Goal: Transaction & Acquisition: Obtain resource

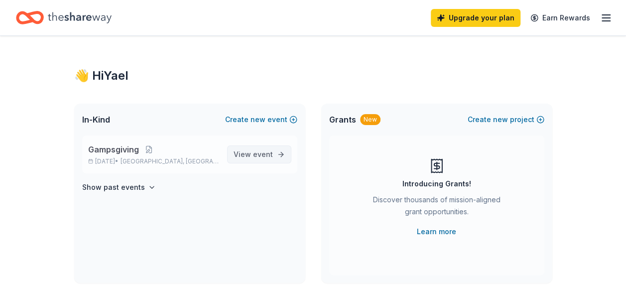
click at [248, 153] on span "View event" at bounding box center [253, 154] width 39 height 12
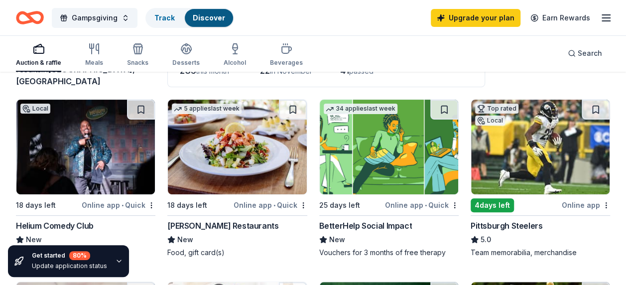
scroll to position [100, 0]
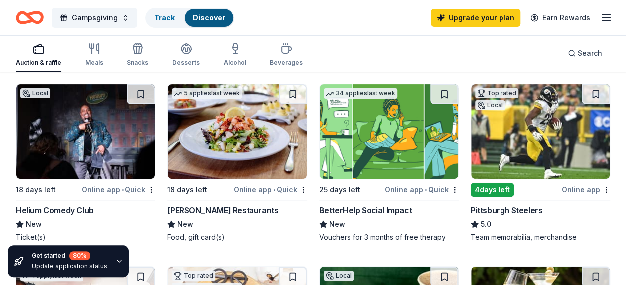
click at [73, 133] on img at bounding box center [85, 131] width 138 height 95
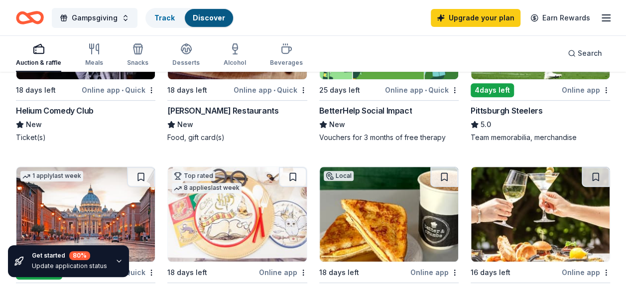
scroll to position [249, 0]
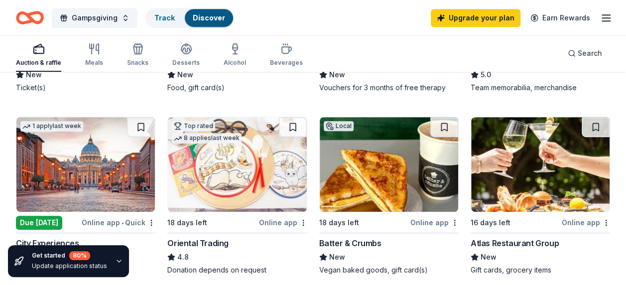
click at [381, 168] on img at bounding box center [389, 164] width 138 height 95
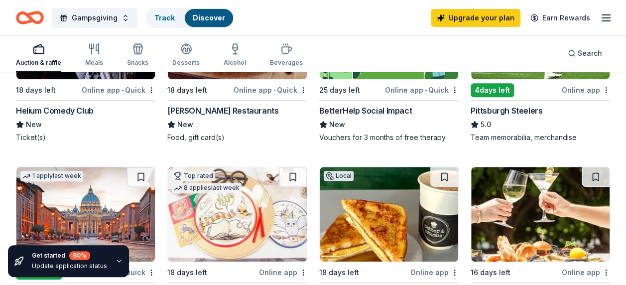
scroll to position [0, 0]
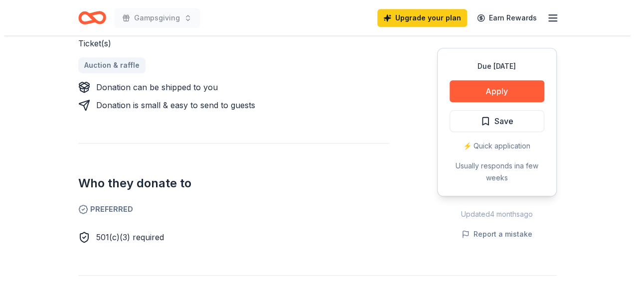
scroll to position [498, 0]
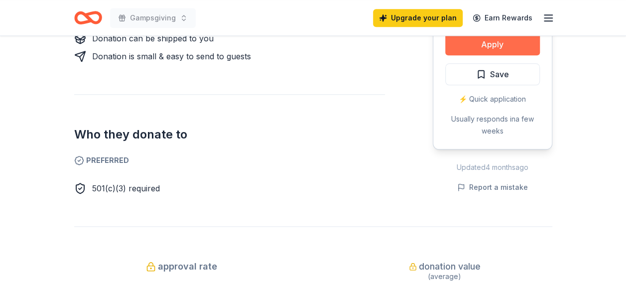
click at [505, 43] on button "Apply" at bounding box center [492, 44] width 95 height 22
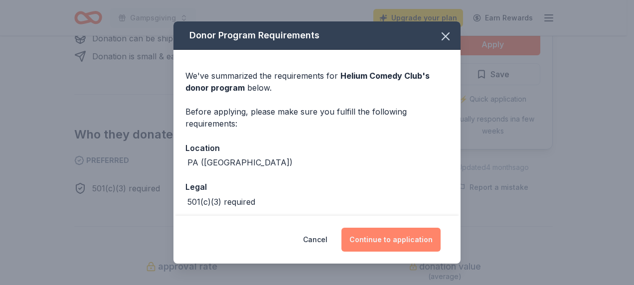
click at [379, 239] on button "Continue to application" at bounding box center [390, 240] width 99 height 24
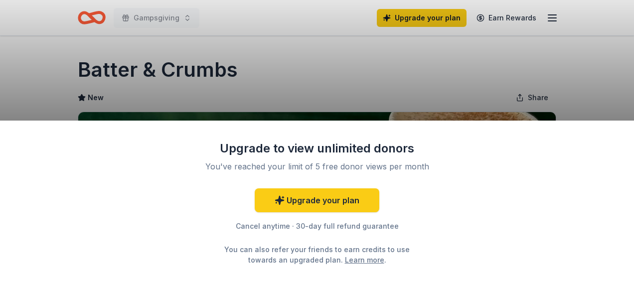
click at [341, 80] on div "Upgrade to view unlimited donors You've reached your limit of 5 free donor view…" at bounding box center [317, 142] width 634 height 285
